Goal: Task Accomplishment & Management: Complete application form

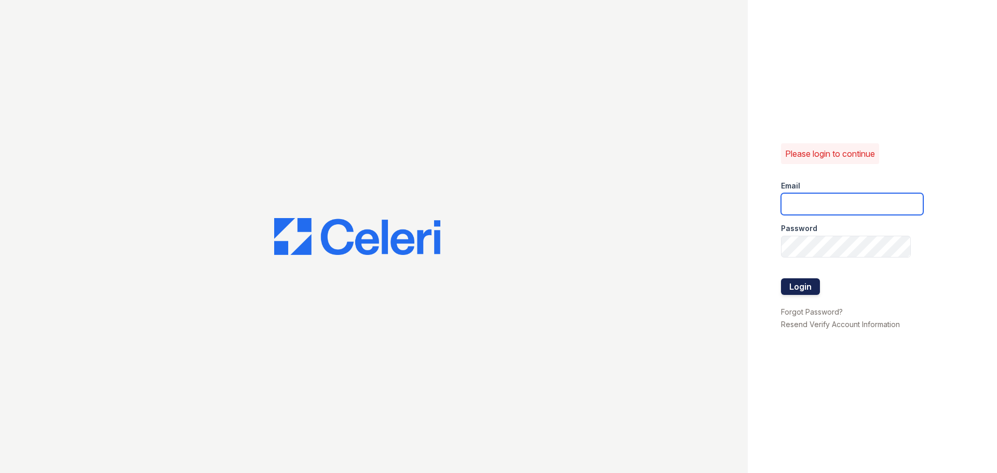
type input "[EMAIL_ADDRESS][DOMAIN_NAME]"
click at [817, 285] on button "Login" at bounding box center [800, 286] width 39 height 17
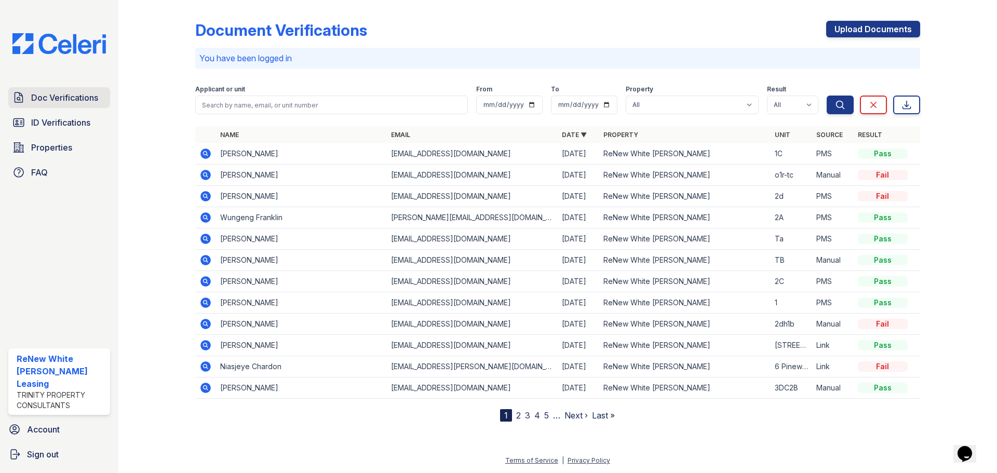
click at [67, 100] on span "Doc Verifications" at bounding box center [64, 97] width 67 height 12
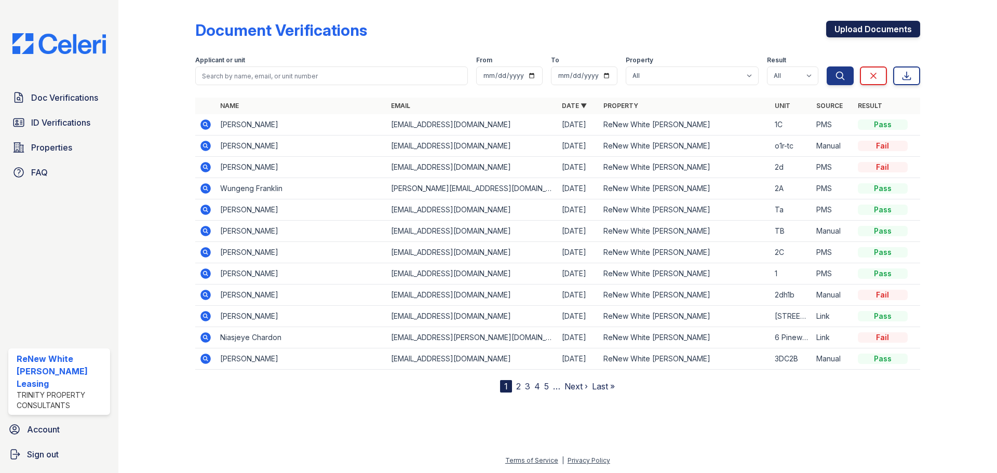
click at [870, 30] on link "Upload Documents" at bounding box center [873, 29] width 94 height 17
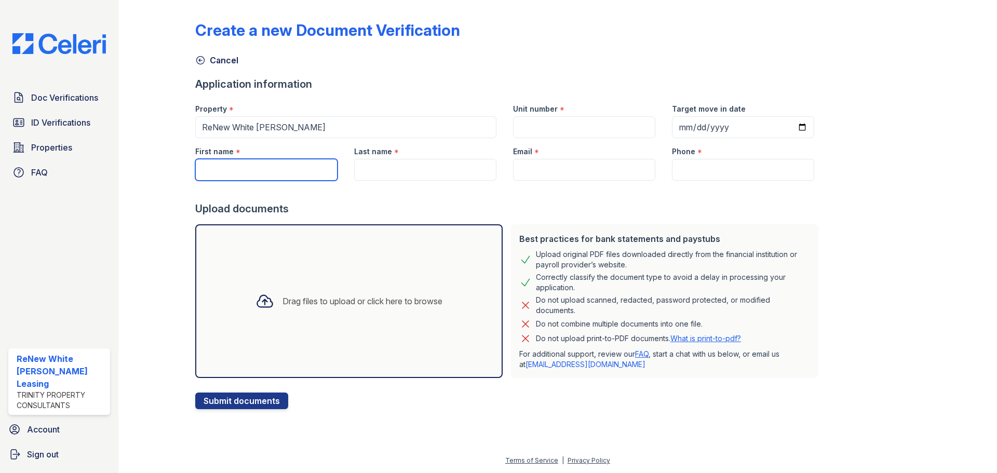
click at [274, 171] on input "First name" at bounding box center [266, 170] width 142 height 22
type input "[PERSON_NAME]"
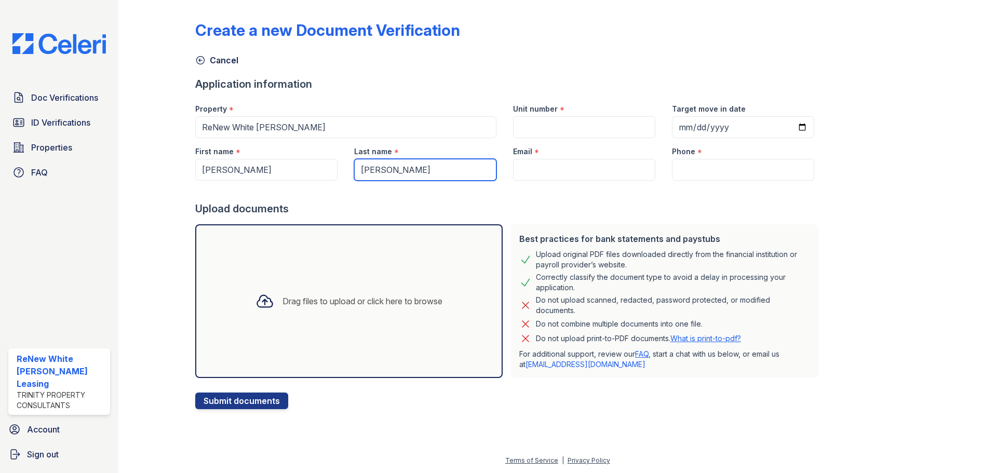
type input "[PERSON_NAME]"
click at [787, 129] on input "Target move in date" at bounding box center [743, 127] width 142 height 22
type input "[DATE]"
click at [536, 126] on input "Unit number" at bounding box center [584, 127] width 142 height 22
click at [547, 168] on input "Email" at bounding box center [584, 170] width 142 height 22
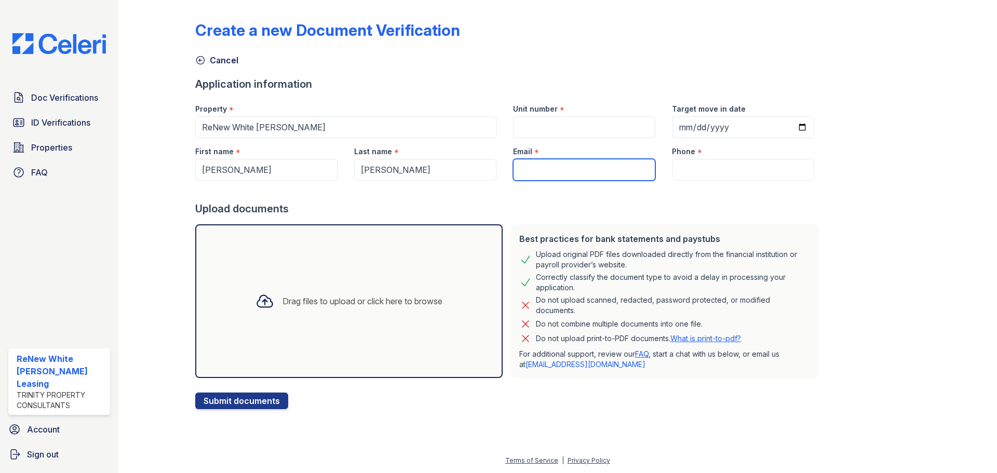
paste input "[EMAIL_ADDRESS][DOMAIN_NAME]"
type input "[EMAIL_ADDRESS][DOMAIN_NAME]"
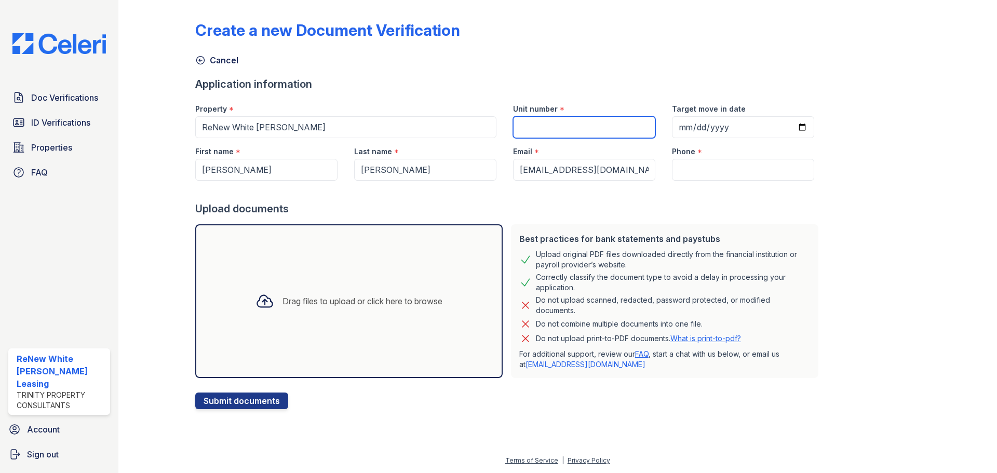
click at [567, 128] on input "Unit number" at bounding box center [584, 127] width 142 height 22
click at [596, 122] on input "Unit number" at bounding box center [584, 127] width 142 height 22
type input "2dh1b"
click at [755, 168] on input "Phone" at bounding box center [743, 170] width 142 height 22
click at [696, 172] on input "Phone" at bounding box center [743, 170] width 142 height 22
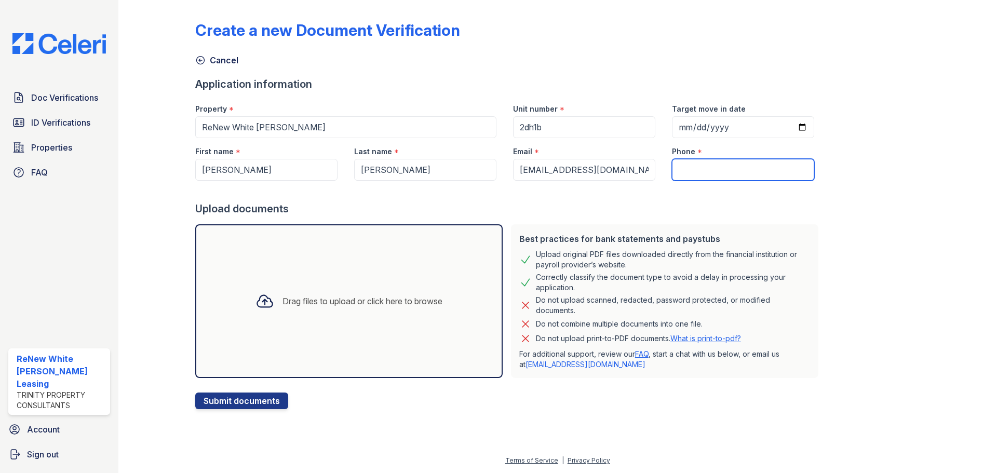
paste input "[PHONE_NUMBER]"
drag, startPoint x: 713, startPoint y: 174, endPoint x: 725, endPoint y: 154, distance: 23.3
click at [713, 173] on input "[PHONE_NUMBER]" at bounding box center [743, 170] width 142 height 22
type input "4438378301"
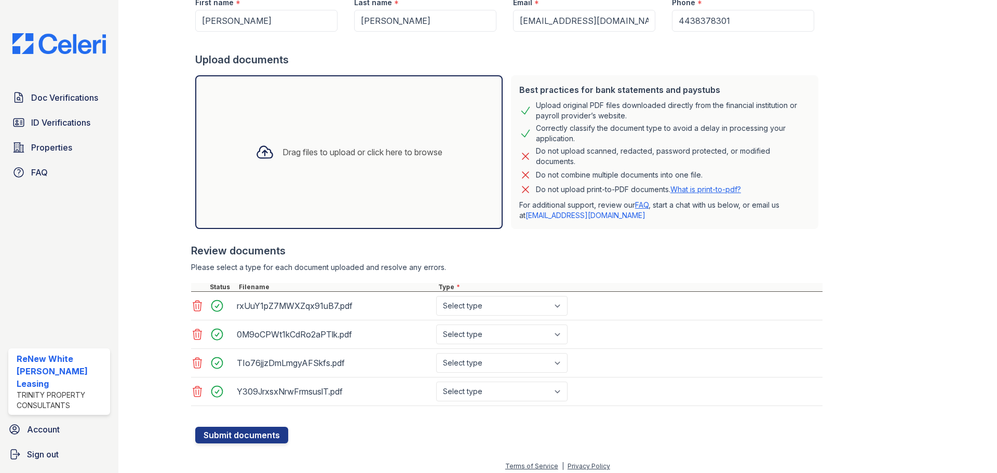
scroll to position [155, 0]
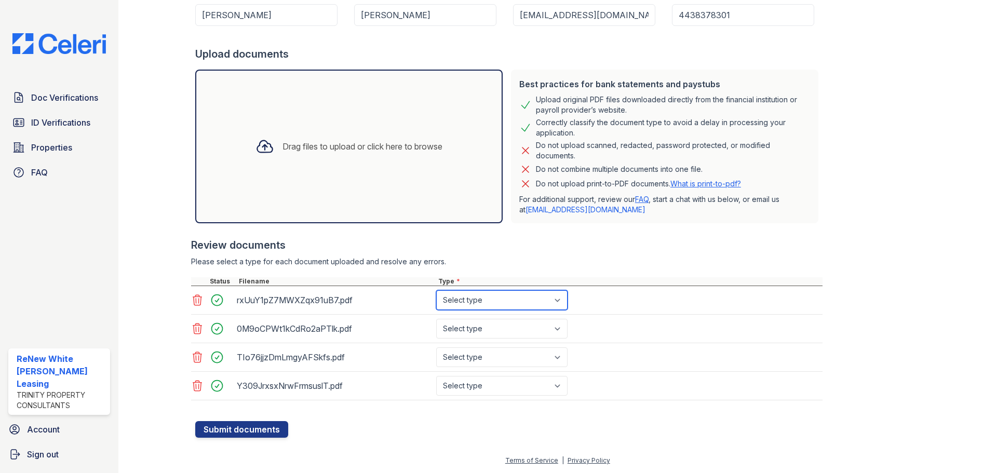
click at [523, 302] on select "Select type Paystub Bank Statement Offer Letter Tax Documents Benefit Award Let…" at bounding box center [501, 300] width 131 height 20
select select "paystub"
click at [436, 290] on select "Select type Paystub Bank Statement Offer Letter Tax Documents Benefit Award Let…" at bounding box center [501, 300] width 131 height 20
click at [520, 322] on select "Select type Paystub Bank Statement Offer Letter Tax Documents Benefit Award Let…" at bounding box center [501, 329] width 131 height 20
select select "paystub"
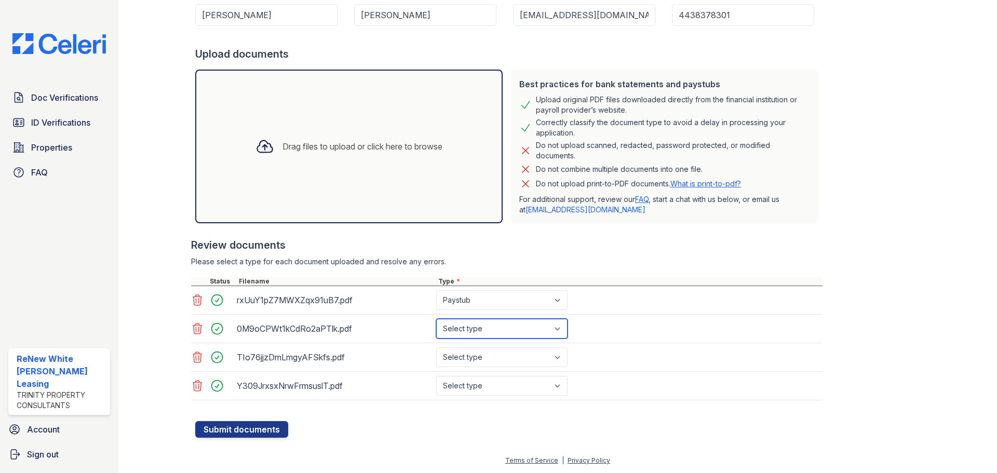
click at [436, 319] on select "Select type Paystub Bank Statement Offer Letter Tax Documents Benefit Award Let…" at bounding box center [501, 329] width 131 height 20
click at [514, 358] on select "Select type Paystub Bank Statement Offer Letter Tax Documents Benefit Award Let…" at bounding box center [501, 357] width 131 height 20
select select "paystub"
click at [436, 347] on select "Select type Paystub Bank Statement Offer Letter Tax Documents Benefit Award Let…" at bounding box center [501, 357] width 131 height 20
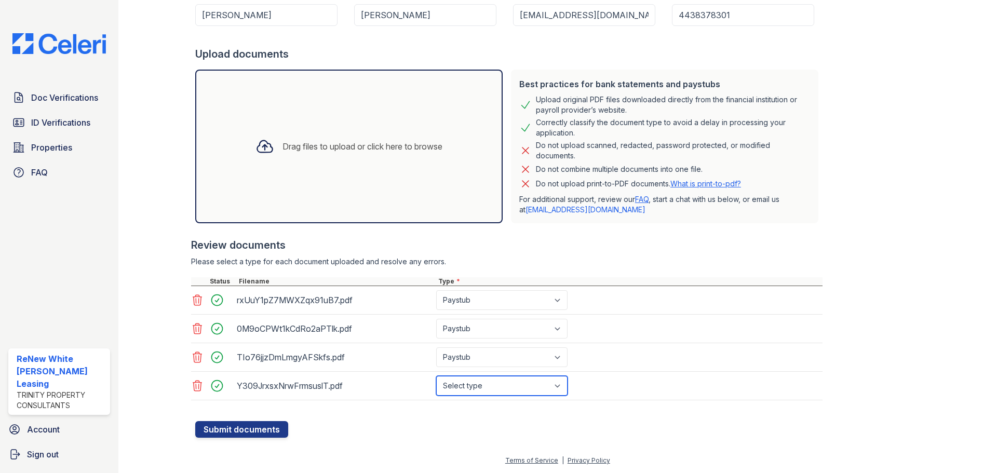
click at [516, 384] on select "Select type Paystub Bank Statement Offer Letter Tax Documents Benefit Award Let…" at bounding box center [501, 386] width 131 height 20
select select "paystub"
click at [436, 376] on select "Select type Paystub Bank Statement Offer Letter Tax Documents Benefit Award Let…" at bounding box center [501, 386] width 131 height 20
click at [253, 425] on button "Submit documents" at bounding box center [241, 429] width 93 height 17
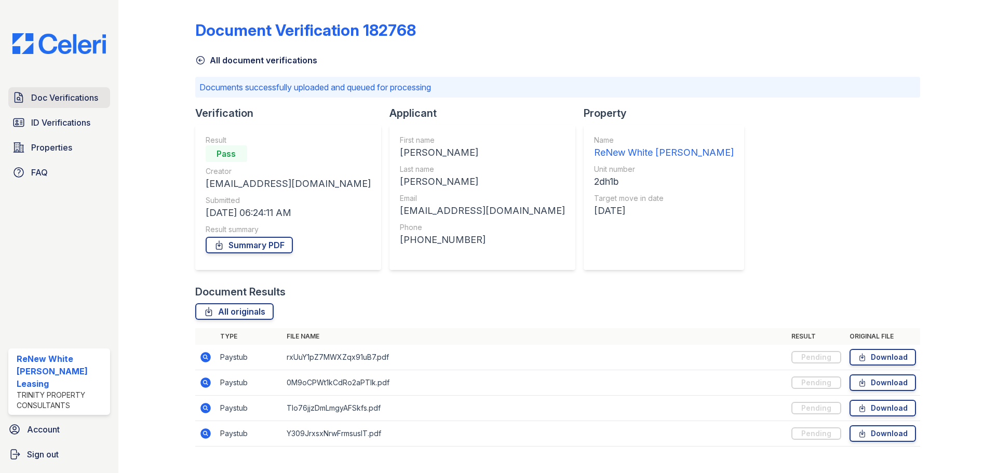
click at [69, 92] on span "Doc Verifications" at bounding box center [64, 97] width 67 height 12
